Goal: Contribute content: Add original content to the website for others to see

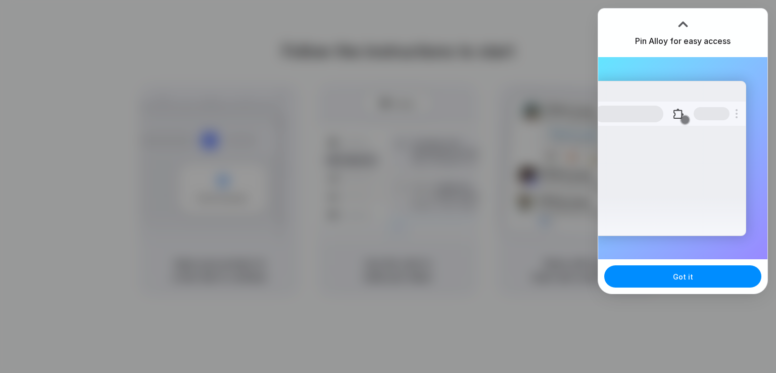
click at [436, 186] on div at bounding box center [436, 186] width 0 height 0
click at [682, 265] on button "Got it" at bounding box center [682, 276] width 157 height 22
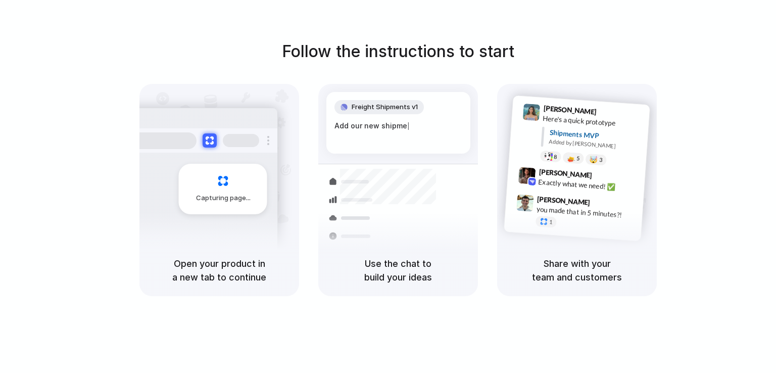
click at [436, 186] on div at bounding box center [436, 186] width 0 height 0
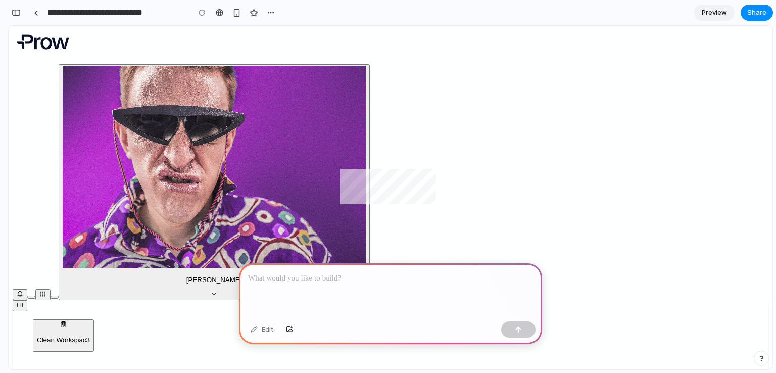
click at [355, 290] on div at bounding box center [390, 290] width 303 height 54
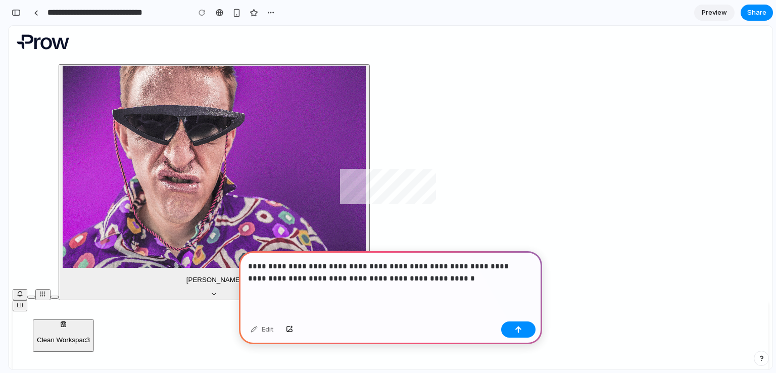
scroll to position [101, 0]
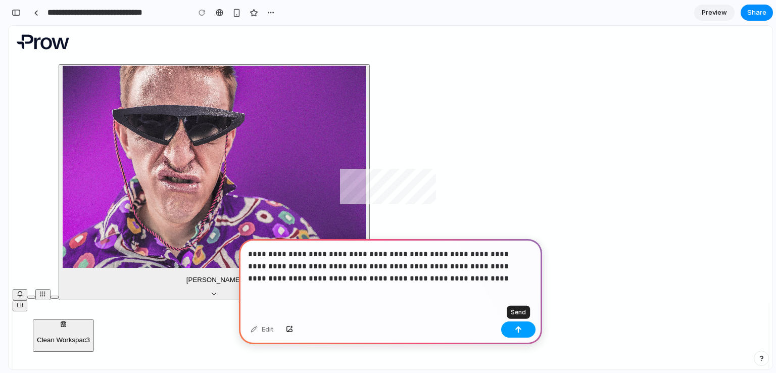
click at [517, 330] on div "button" at bounding box center [518, 329] width 7 height 7
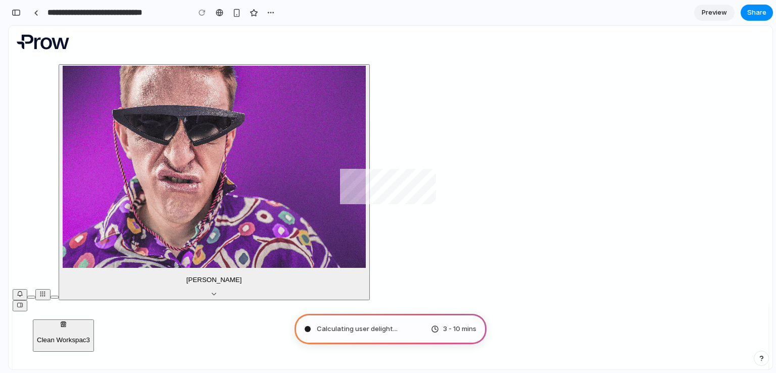
drag, startPoint x: 396, startPoint y: 324, endPoint x: 379, endPoint y: 328, distance: 17.1
click at [379, 328] on div "Calculating user delight ... 3 - 10 mins" at bounding box center [390, 329] width 192 height 30
type input "**********"
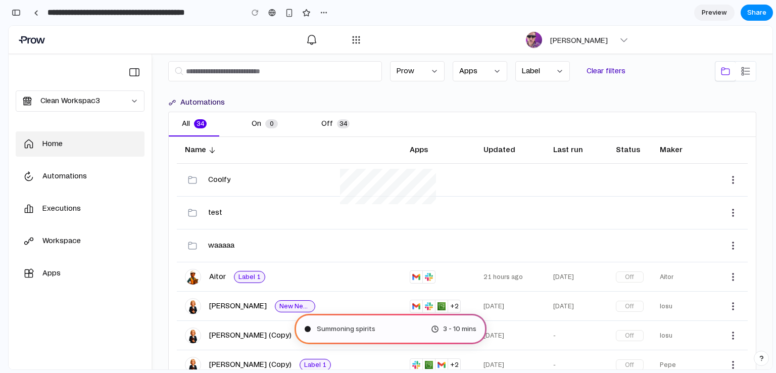
scroll to position [0, 0]
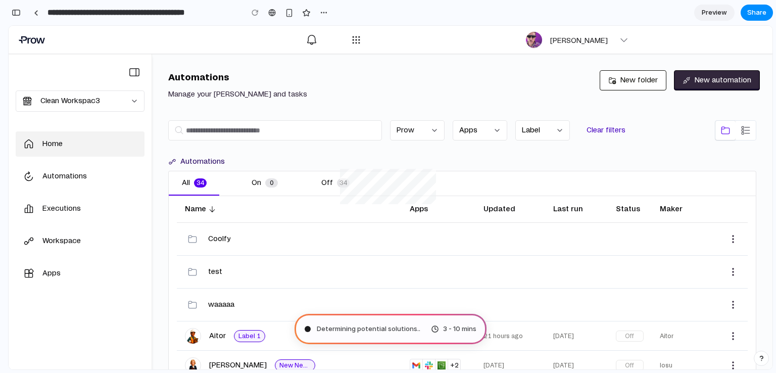
click at [388, 96] on div "Automations Manage your [PERSON_NAME] and tasks" at bounding box center [375, 85] width 415 height 30
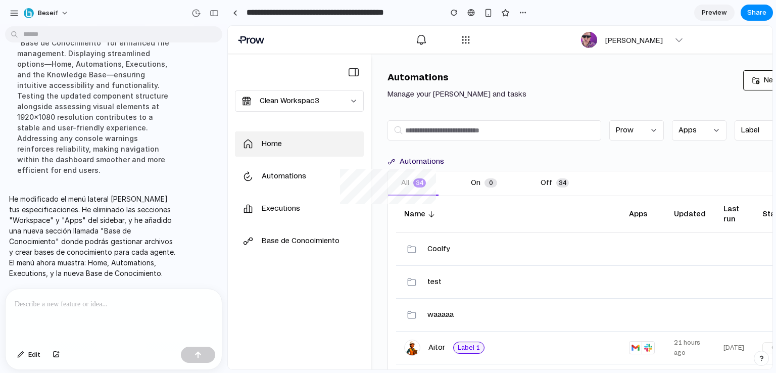
scroll to position [156, 0]
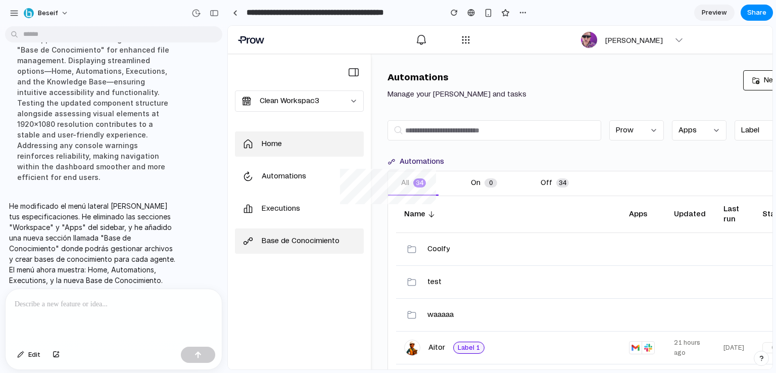
click at [297, 243] on div "Base de Conocimiento" at bounding box center [311, 241] width 98 height 11
click at [300, 239] on div "Base de Conocimiento" at bounding box center [311, 241] width 98 height 11
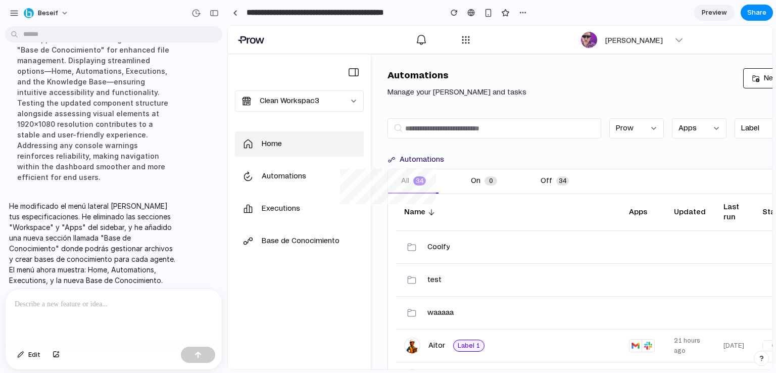
scroll to position [0, 0]
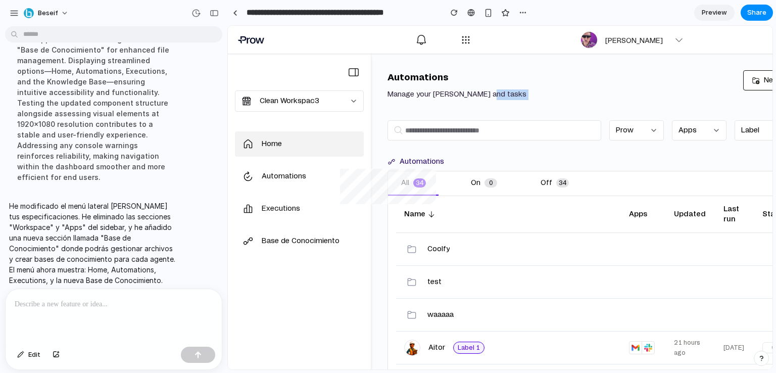
drag, startPoint x: 656, startPoint y: 76, endPoint x: 1000, endPoint y: 96, distance: 345.0
click at [772, 71] on html "**********" at bounding box center [500, 197] width 544 height 343
click at [663, 74] on div "Automations Manage your [PERSON_NAME] and tasks" at bounding box center [556, 85] width 339 height 30
click at [289, 178] on div "Automations" at bounding box center [311, 176] width 98 height 11
click at [288, 201] on link "Executions" at bounding box center [299, 208] width 129 height 25
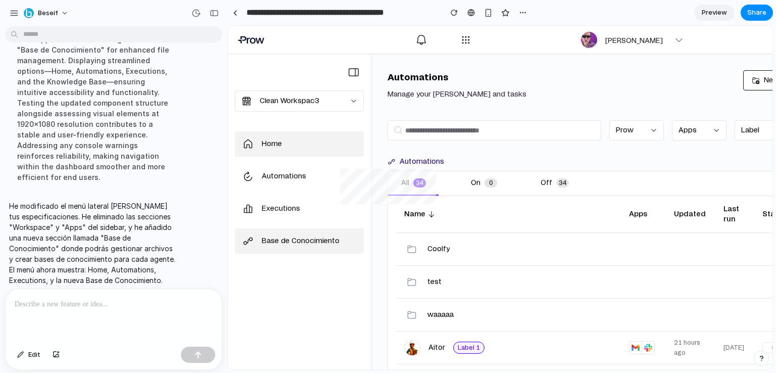
click at [284, 238] on div "Base de Conocimiento" at bounding box center [311, 241] width 98 height 11
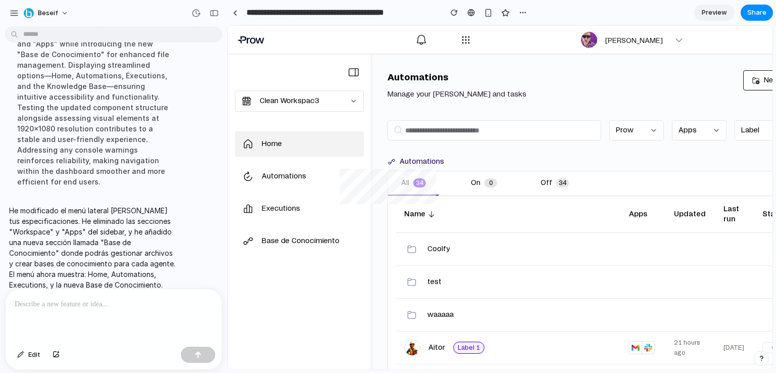
scroll to position [156, 0]
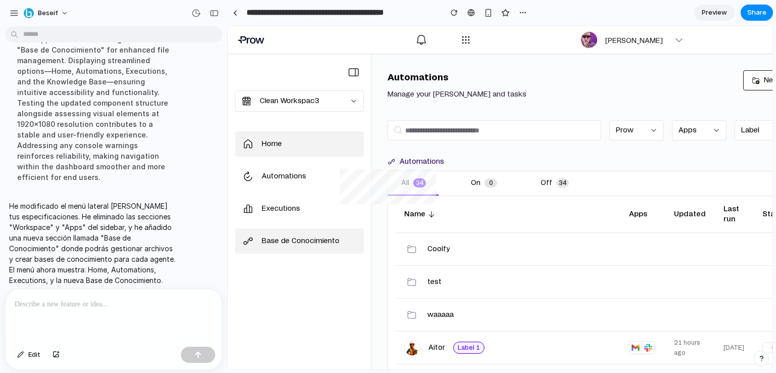
click at [290, 244] on div "Base de Conocimiento" at bounding box center [311, 241] width 98 height 11
click at [102, 312] on div at bounding box center [114, 316] width 216 height 54
click at [44, 300] on p at bounding box center [114, 304] width 198 height 12
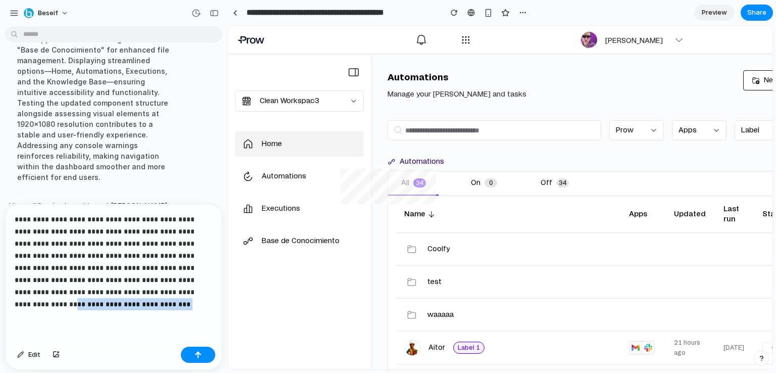
drag, startPoint x: 134, startPoint y: 305, endPoint x: 17, endPoint y: 303, distance: 117.7
click at [17, 303] on p "**********" at bounding box center [112, 261] width 194 height 97
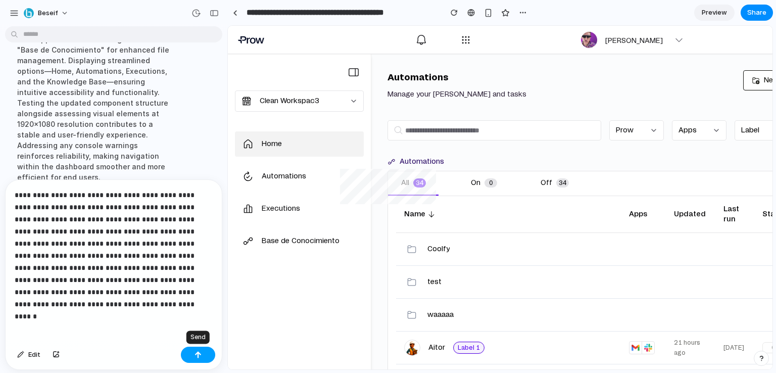
click at [200, 353] on div "button" at bounding box center [197, 354] width 7 height 7
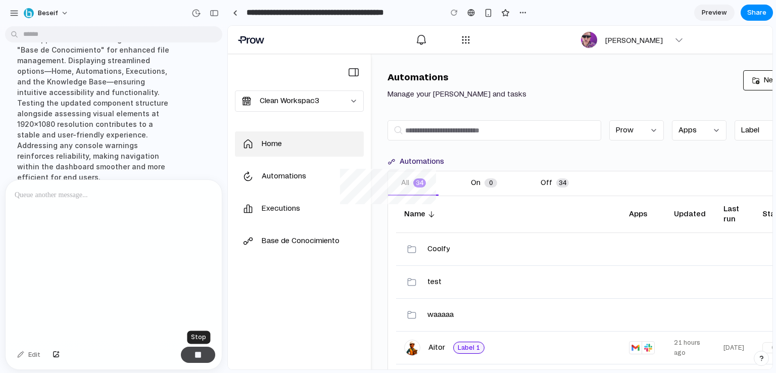
scroll to position [323, 0]
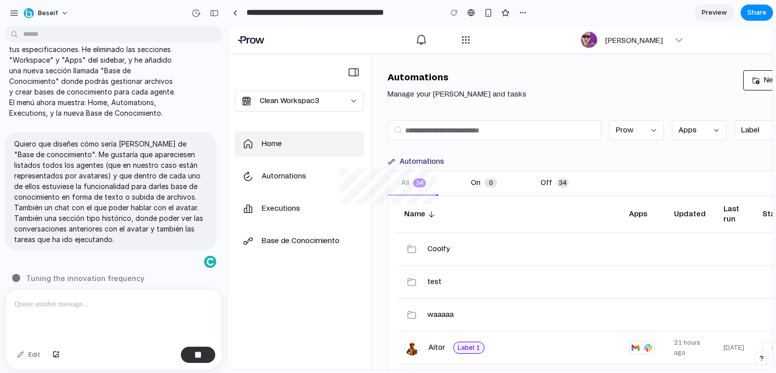
click at [84, 300] on p at bounding box center [112, 304] width 194 height 12
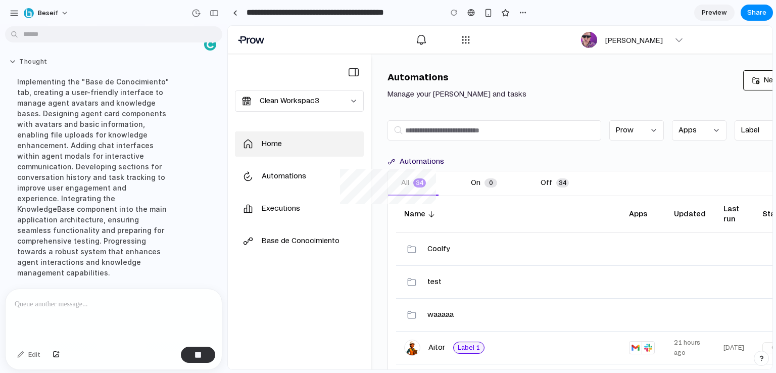
scroll to position [365, 0]
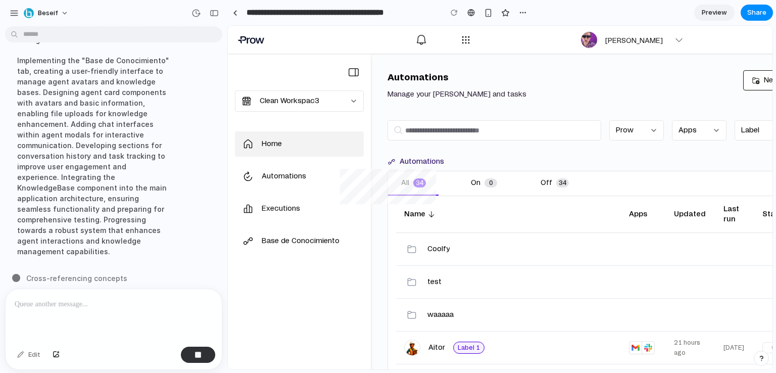
click at [108, 301] on p at bounding box center [112, 304] width 194 height 12
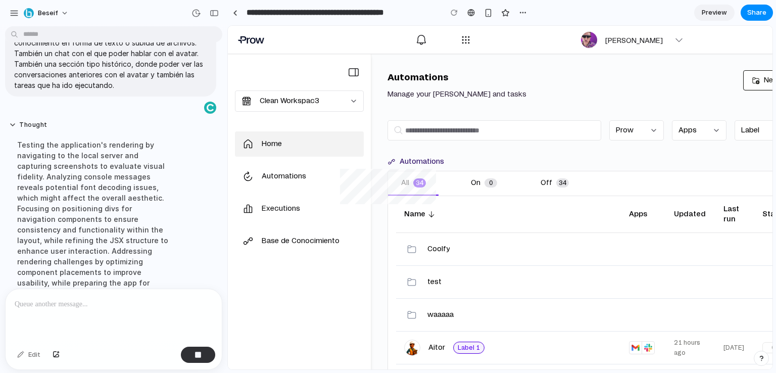
scroll to position [344, 0]
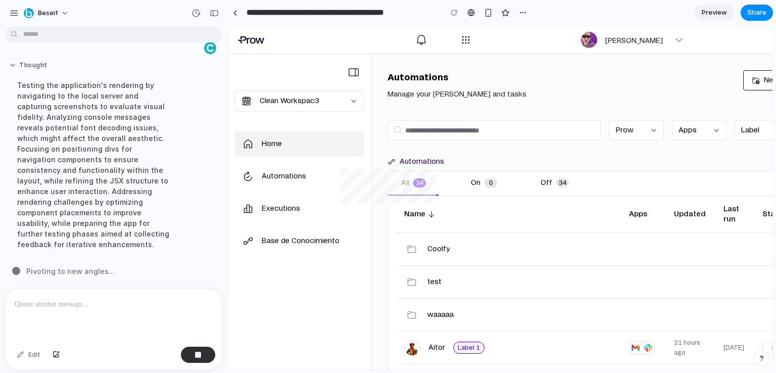
click at [33, 61] on button "Thought" at bounding box center [93, 65] width 169 height 9
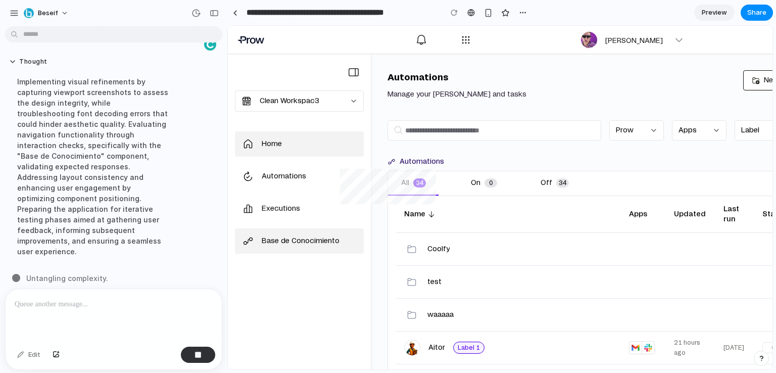
click at [285, 238] on div "Base de Conocimiento" at bounding box center [311, 241] width 98 height 11
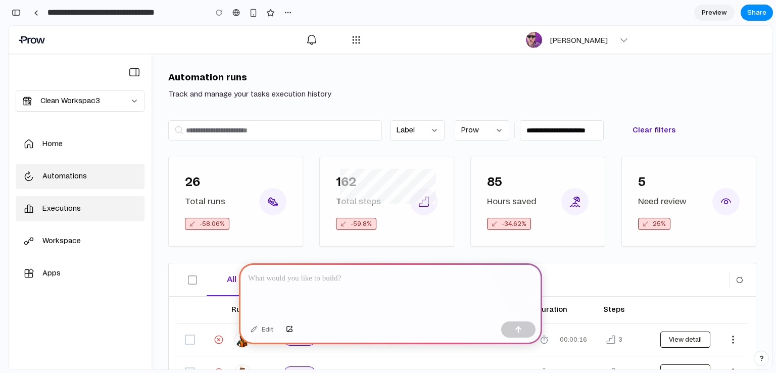
click at [78, 168] on link "Automations" at bounding box center [80, 176] width 129 height 25
click at [77, 177] on div "Automations" at bounding box center [91, 176] width 98 height 11
